Goal: Use online tool/utility: Utilize a website feature to perform a specific function

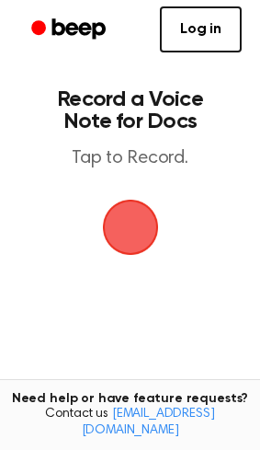
click at [133, 227] on span "button" at bounding box center [131, 227] width 52 height 52
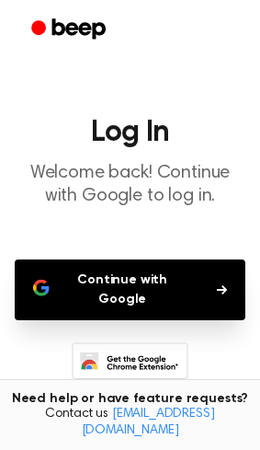
click at [144, 276] on button "Continue with Google" at bounding box center [130, 289] width 231 height 61
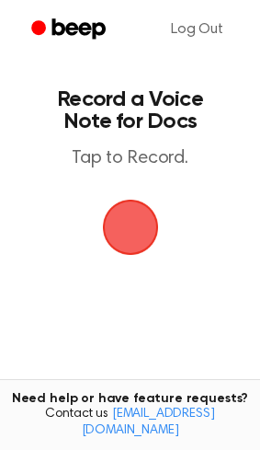
click at [143, 227] on span "button" at bounding box center [130, 228] width 56 height 56
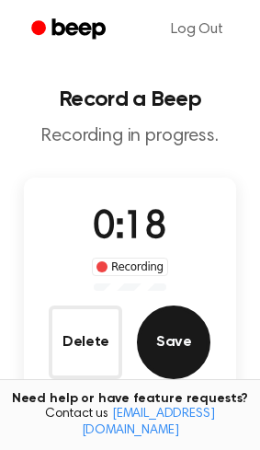
click at [166, 355] on button "Save" at bounding box center [174, 342] width 74 height 74
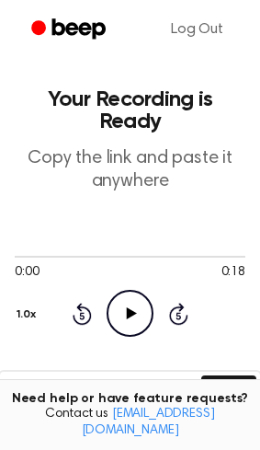
click at [126, 290] on icon "Play Audio" at bounding box center [130, 313] width 47 height 47
click at [124, 290] on icon "Pause Audio" at bounding box center [130, 313] width 47 height 47
